Goal: Task Accomplishment & Management: Use online tool/utility

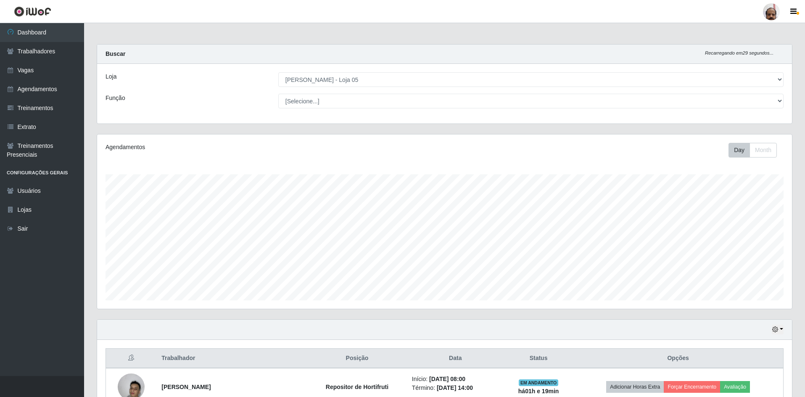
select select "252"
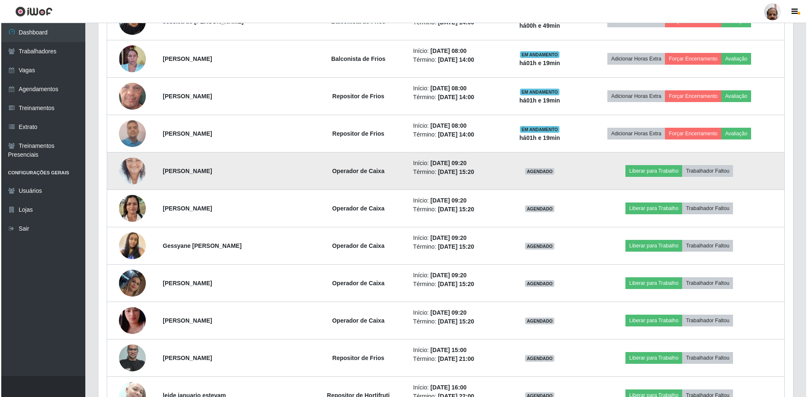
scroll to position [516, 0]
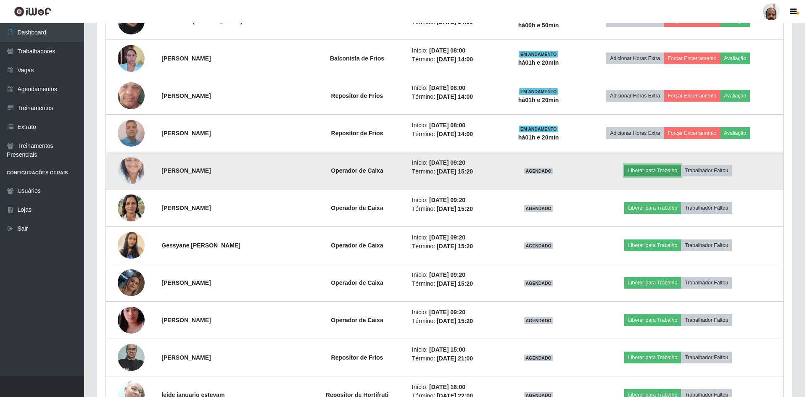
click at [652, 173] on button "Liberar para Trabalho" at bounding box center [652, 171] width 57 height 12
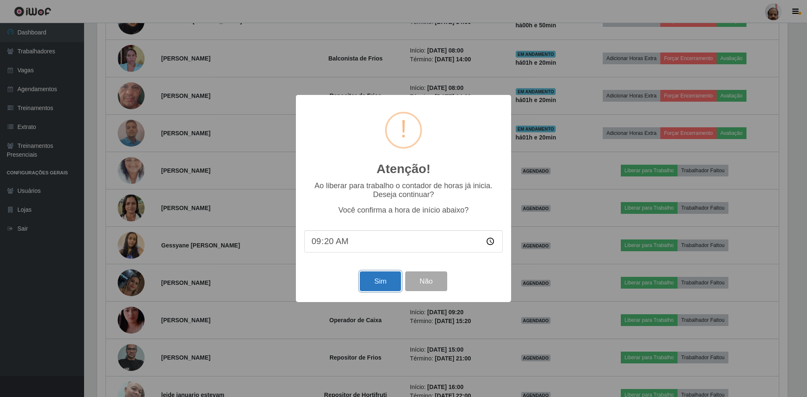
click at [384, 288] on button "Sim" at bounding box center [380, 282] width 41 height 20
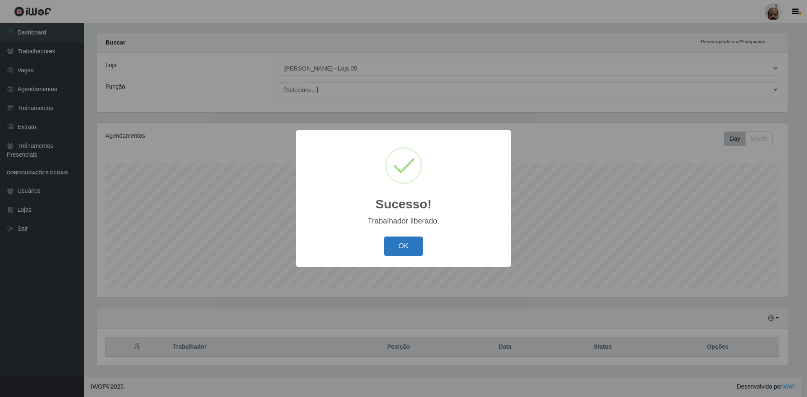
click at [408, 244] on button "OK" at bounding box center [403, 247] width 39 height 20
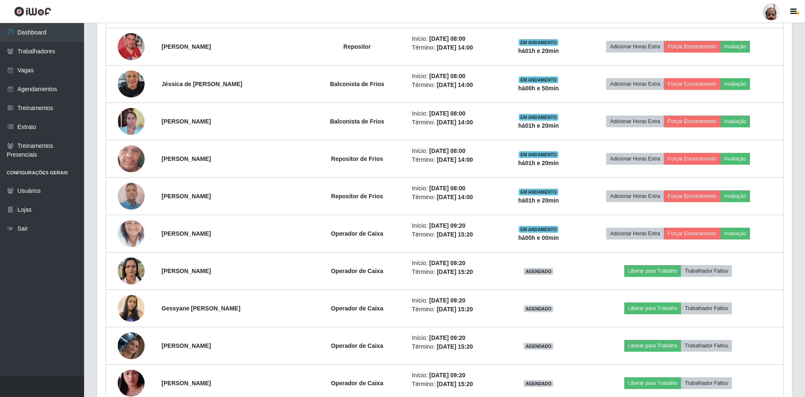
scroll to position [474, 0]
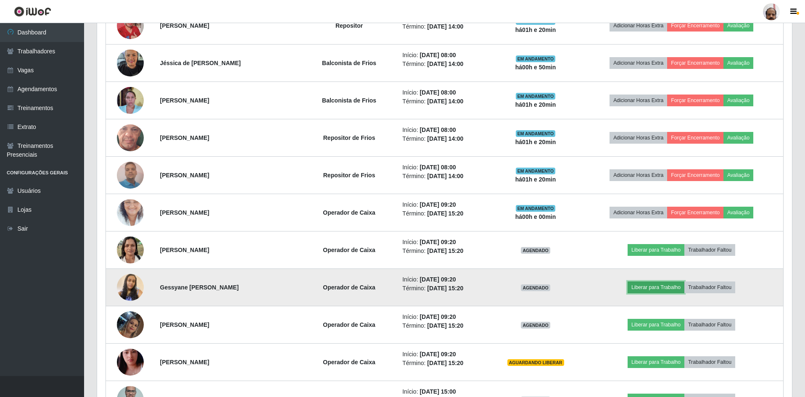
click at [651, 286] on button "Liberar para Trabalho" at bounding box center [656, 288] width 57 height 12
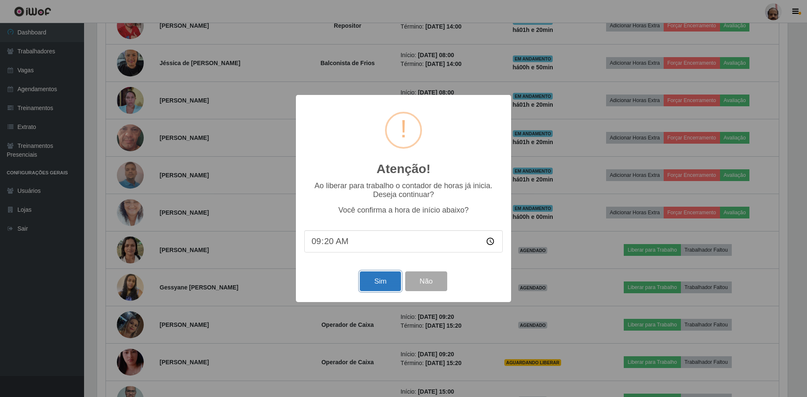
click at [387, 283] on button "Sim" at bounding box center [380, 282] width 41 height 20
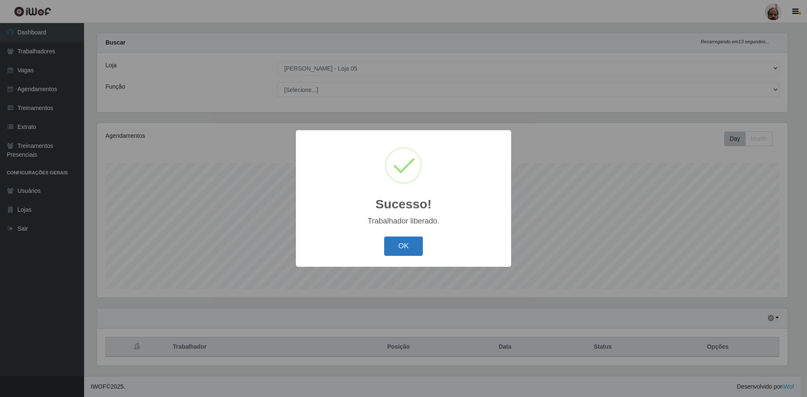
click at [405, 243] on button "OK" at bounding box center [403, 247] width 39 height 20
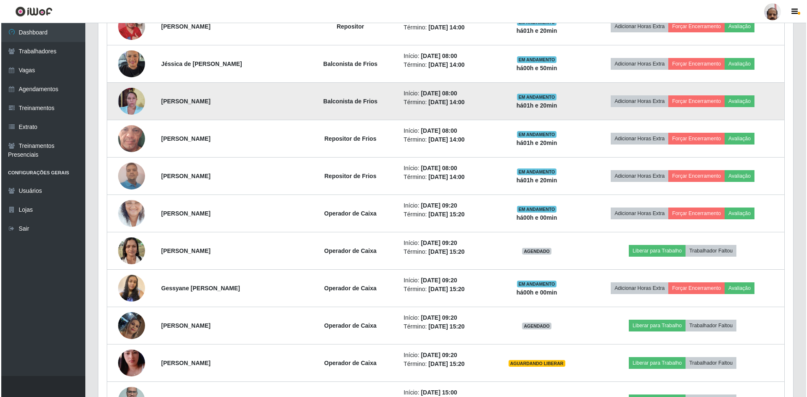
scroll to position [474, 0]
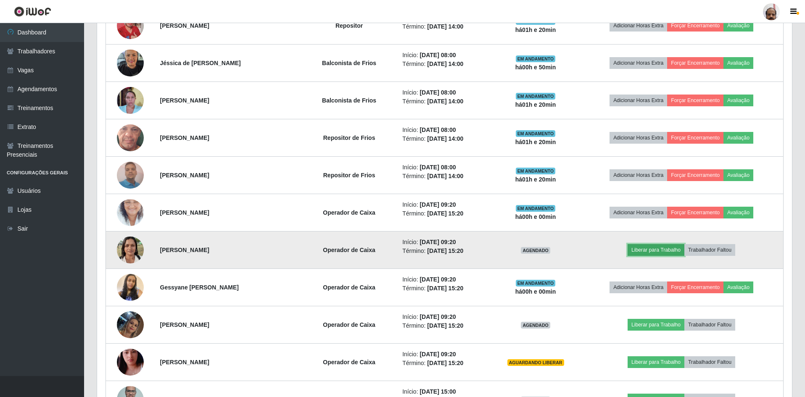
click at [670, 252] on button "Liberar para Trabalho" at bounding box center [656, 250] width 57 height 12
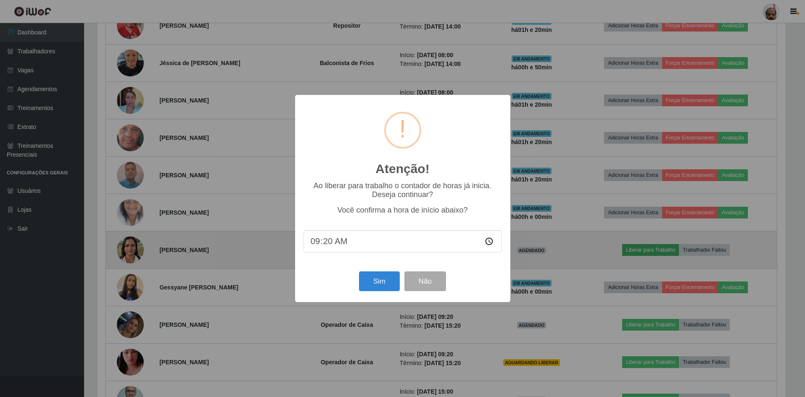
scroll to position [174, 691]
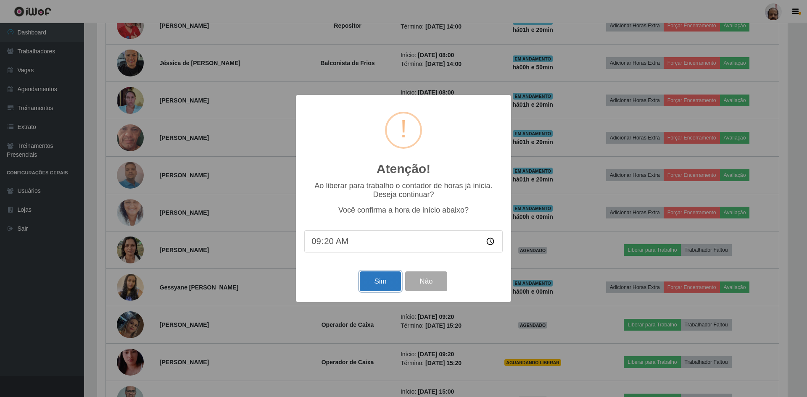
click at [377, 277] on button "Sim" at bounding box center [380, 282] width 41 height 20
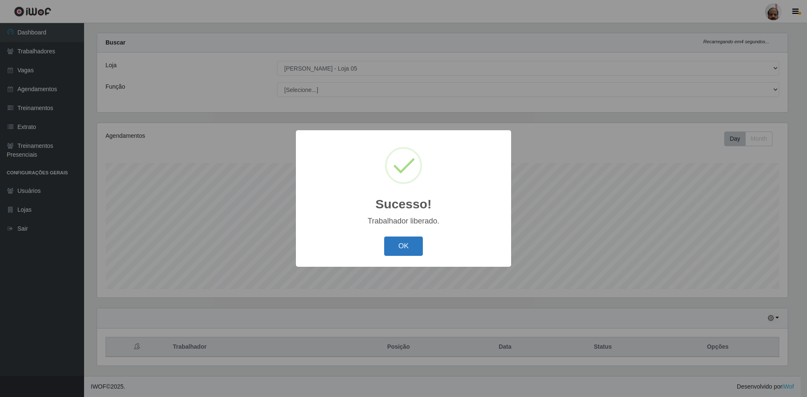
click at [398, 245] on button "OK" at bounding box center [403, 247] width 39 height 20
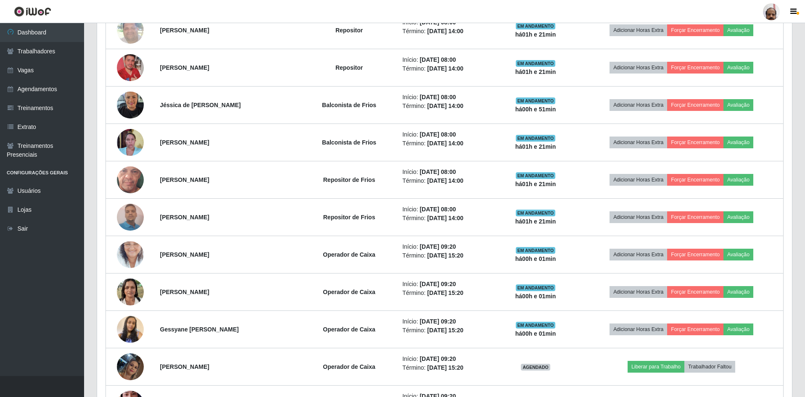
scroll to position [0, 0]
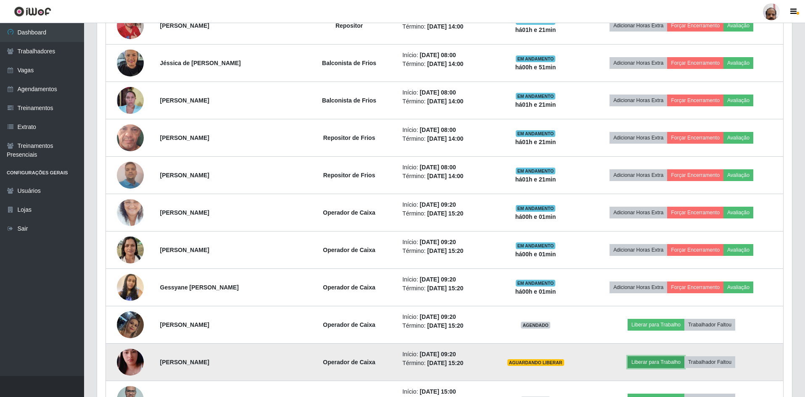
click at [666, 362] on button "Liberar para Trabalho" at bounding box center [656, 362] width 57 height 12
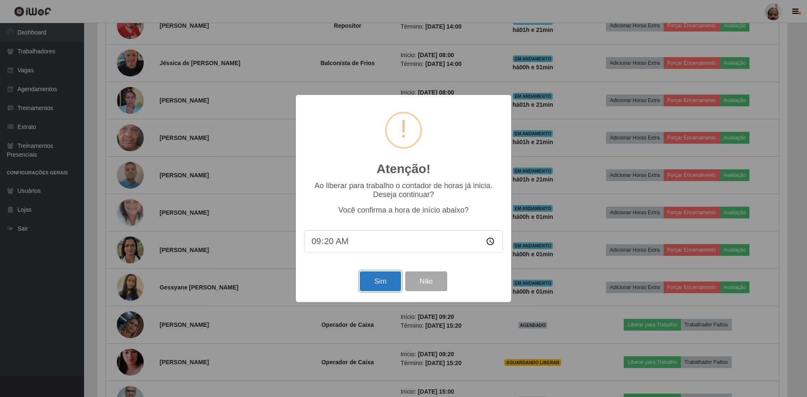
click at [391, 285] on button "Sim" at bounding box center [380, 282] width 41 height 20
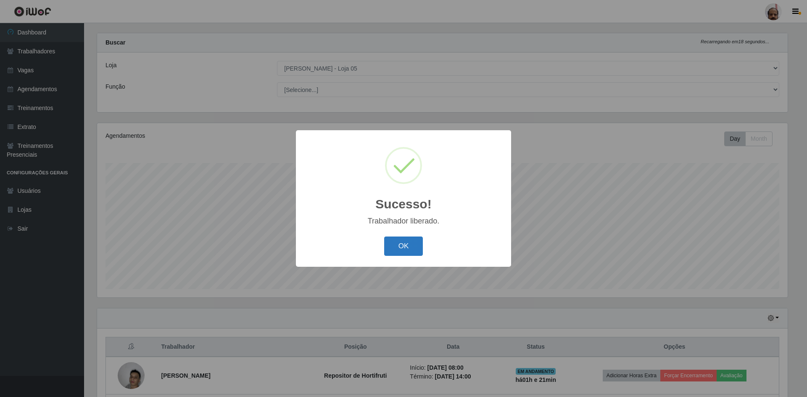
click at [401, 252] on button "OK" at bounding box center [403, 247] width 39 height 20
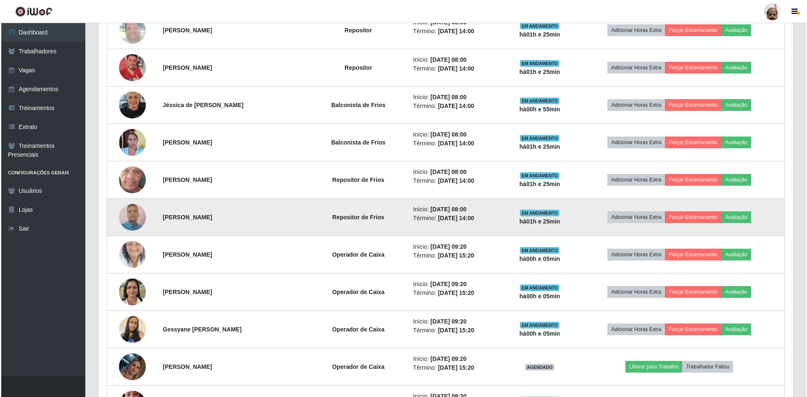
scroll to position [558, 0]
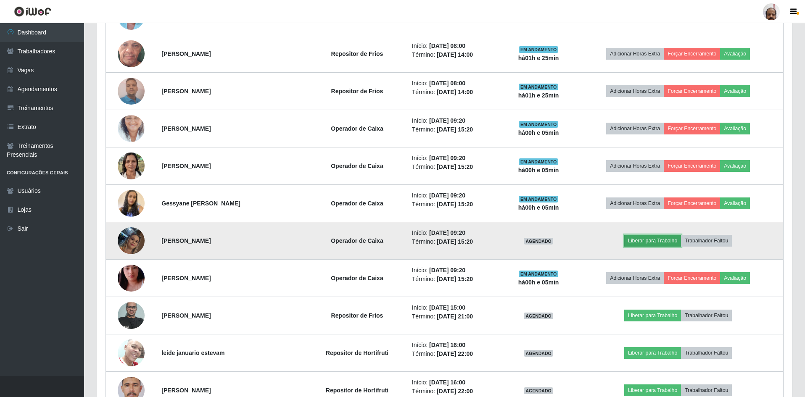
click at [672, 241] on button "Liberar para Trabalho" at bounding box center [652, 241] width 57 height 12
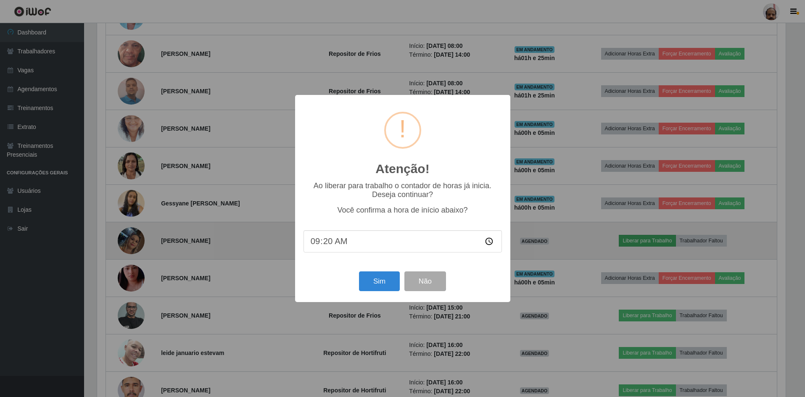
scroll to position [174, 691]
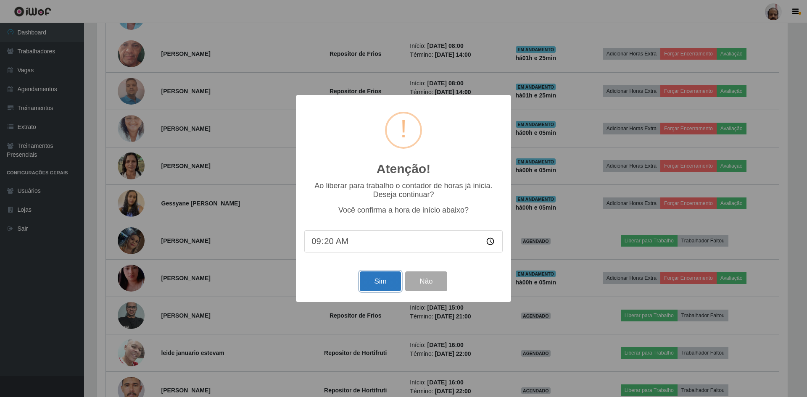
click at [380, 277] on button "Sim" at bounding box center [380, 282] width 41 height 20
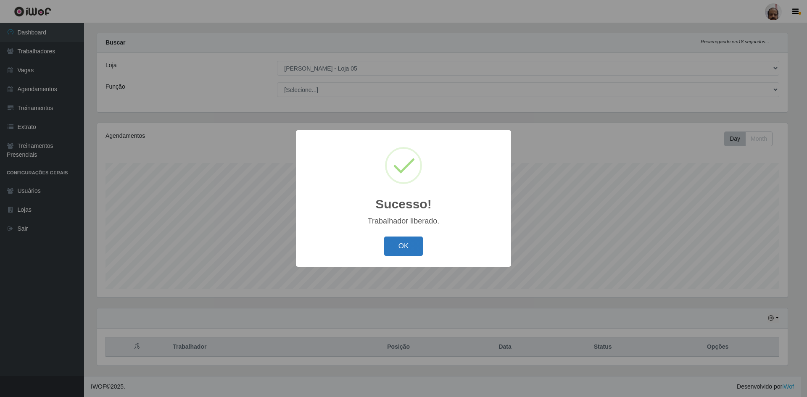
click at [400, 248] on button "OK" at bounding box center [403, 247] width 39 height 20
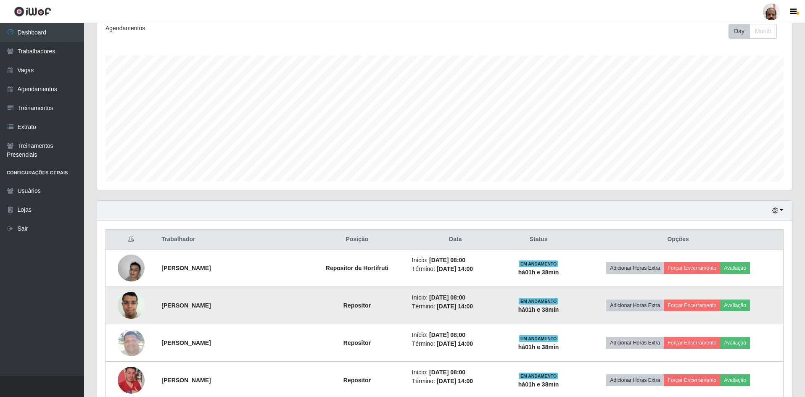
scroll to position [264, 0]
